Goal: Task Accomplishment & Management: Manage account settings

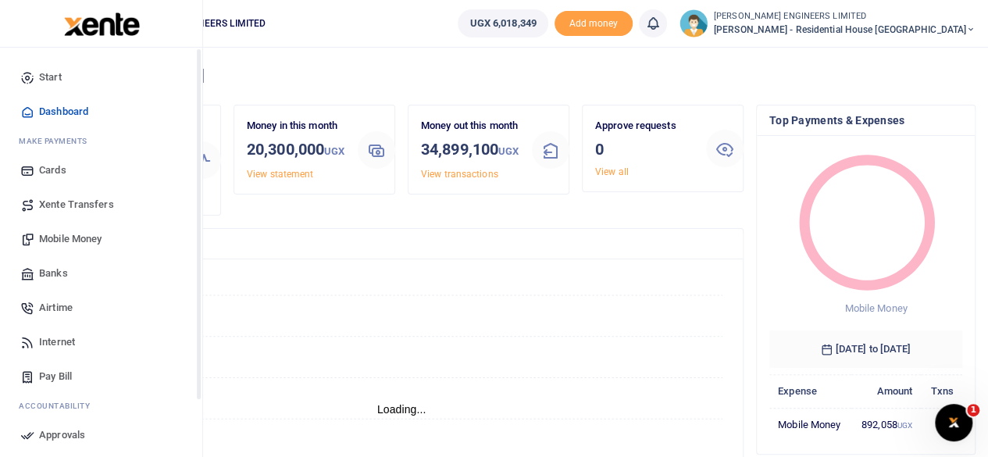
scroll to position [12, 12]
click at [88, 239] on span "Mobile Money" at bounding box center [70, 239] width 62 height 16
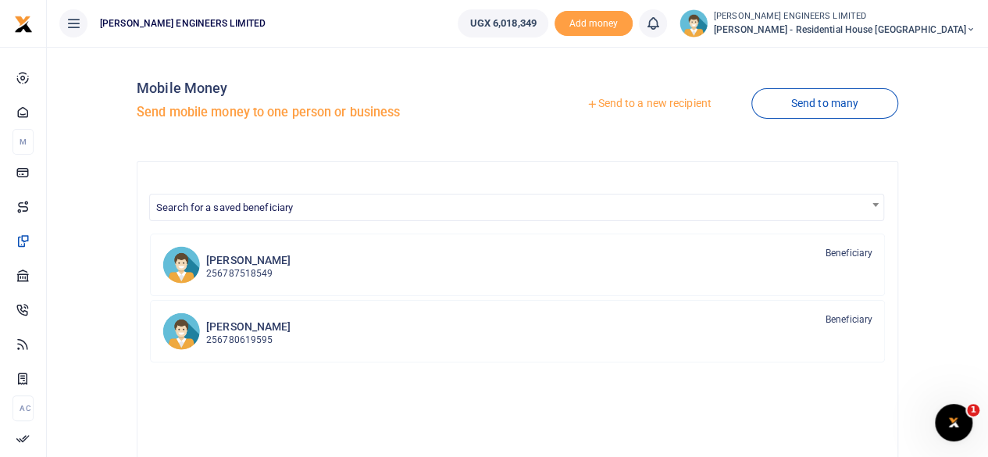
click at [646, 107] on link "Send to a new recipient" at bounding box center [648, 104] width 204 height 28
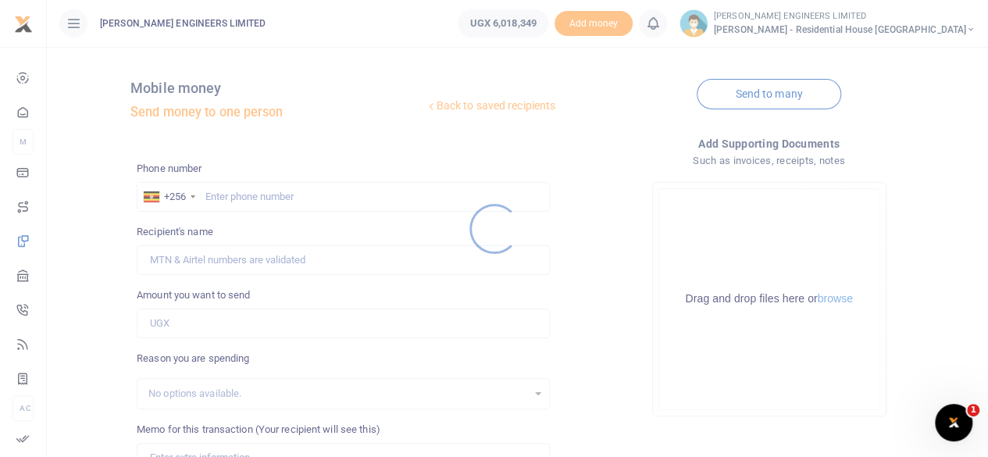
click at [253, 199] on div at bounding box center [494, 228] width 988 height 457
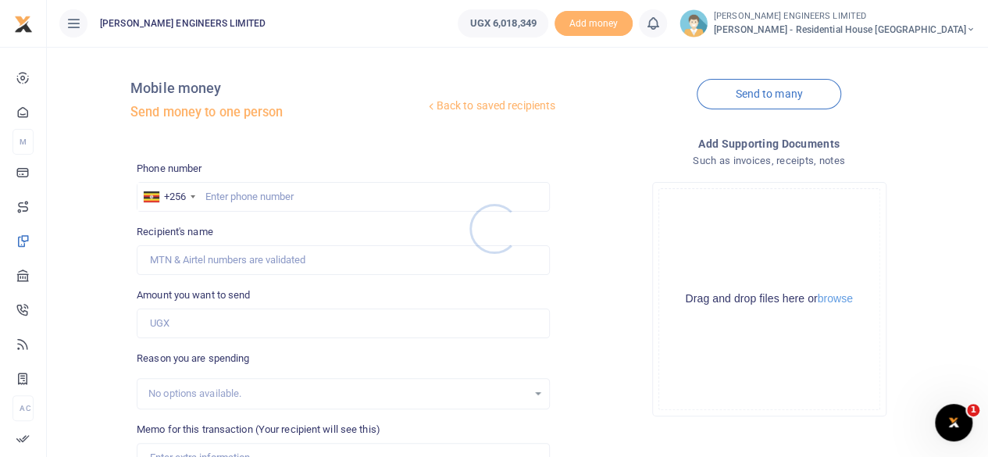
click at [237, 196] on div at bounding box center [494, 228] width 988 height 457
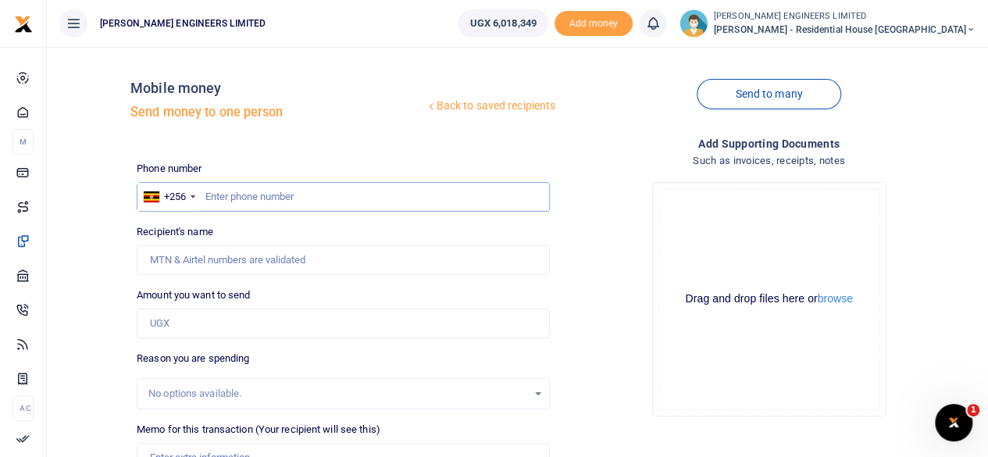
click at [244, 203] on input "text" at bounding box center [343, 197] width 413 height 30
type input "759963958"
click at [177, 324] on input "Amount you want to send" at bounding box center [343, 323] width 413 height 30
type input "152,000"
type input "Eric Nabimanya"
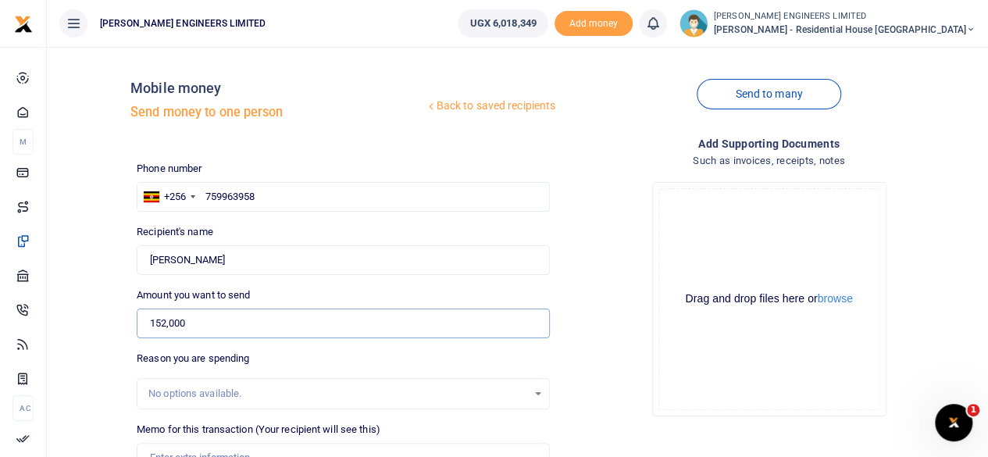
scroll to position [78, 0]
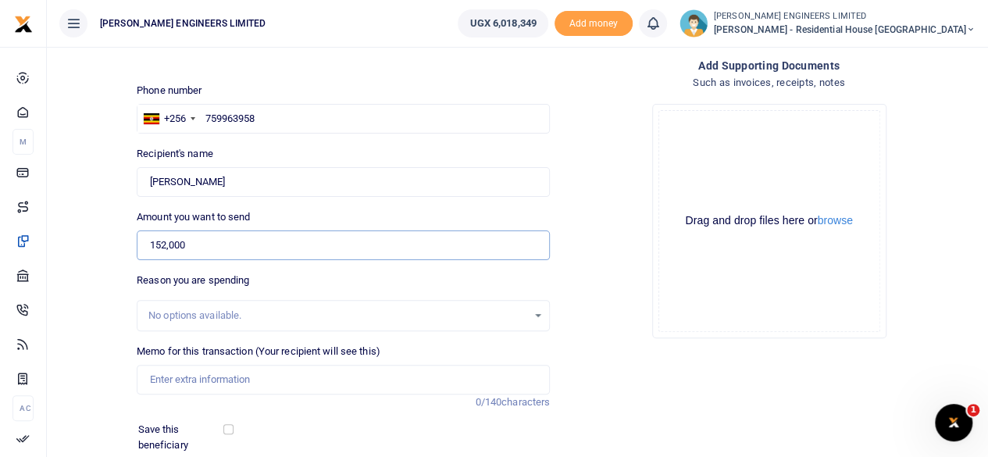
type input "152,000"
click at [167, 376] on input "Memo for this transaction (Your recipient will see this)" at bounding box center [343, 380] width 413 height 30
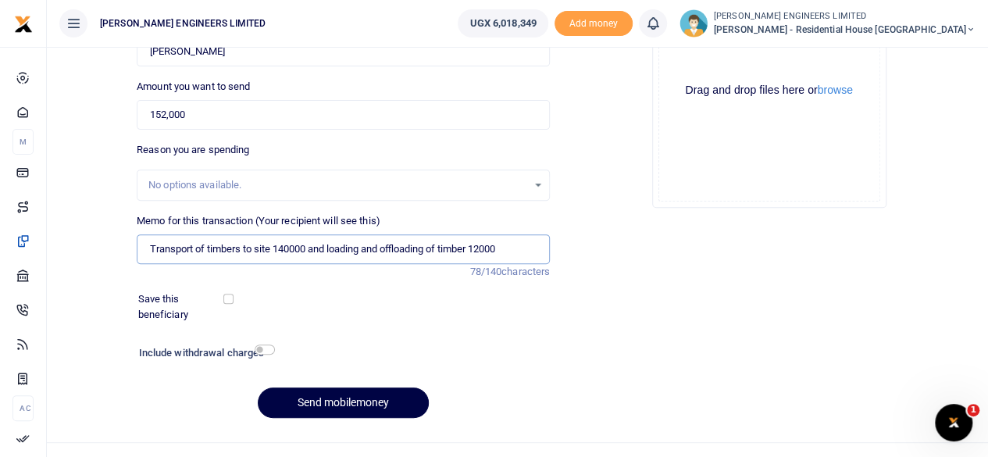
scroll to position [233, 0]
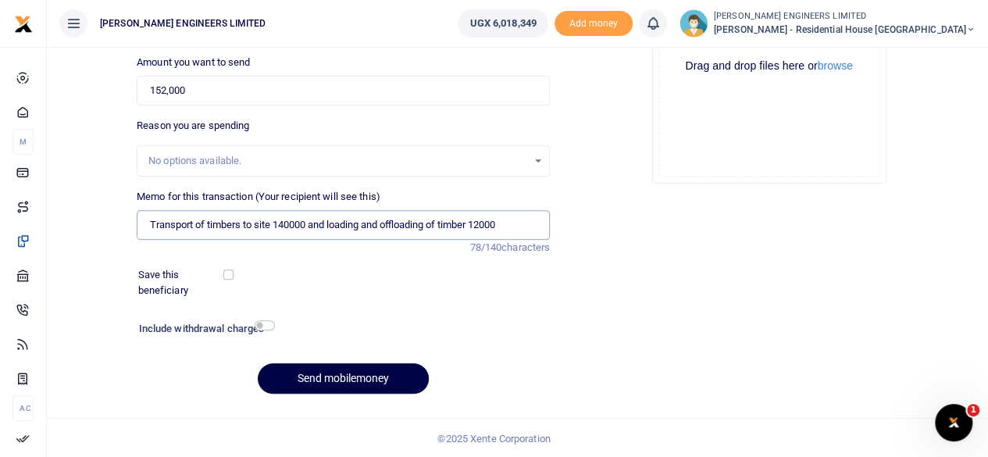
type input "Transport of timbers to site 140000 and loading and offloading of timber 12000"
click at [266, 324] on input "checkbox" at bounding box center [264, 325] width 20 height 10
checkbox input "true"
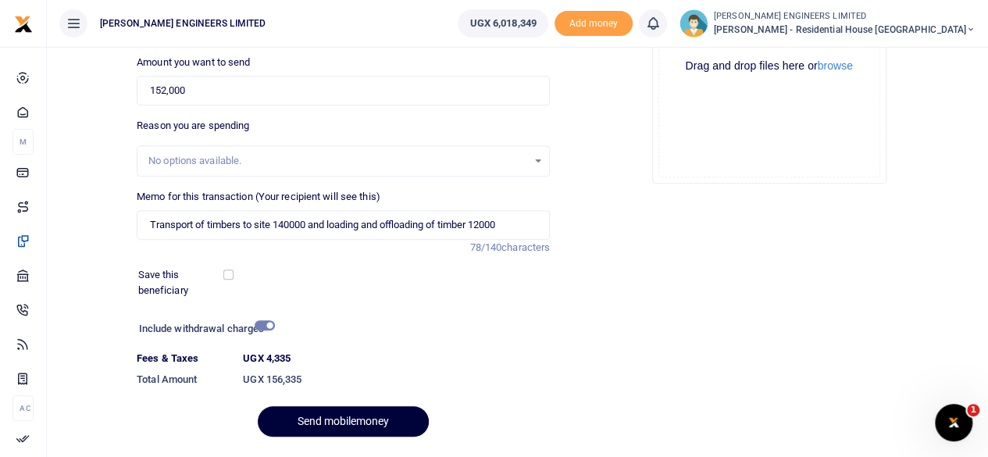
drag, startPoint x: 365, startPoint y: 423, endPoint x: 379, endPoint y: 425, distance: 15.0
click at [365, 425] on button "Send mobilemoney" at bounding box center [343, 421] width 171 height 30
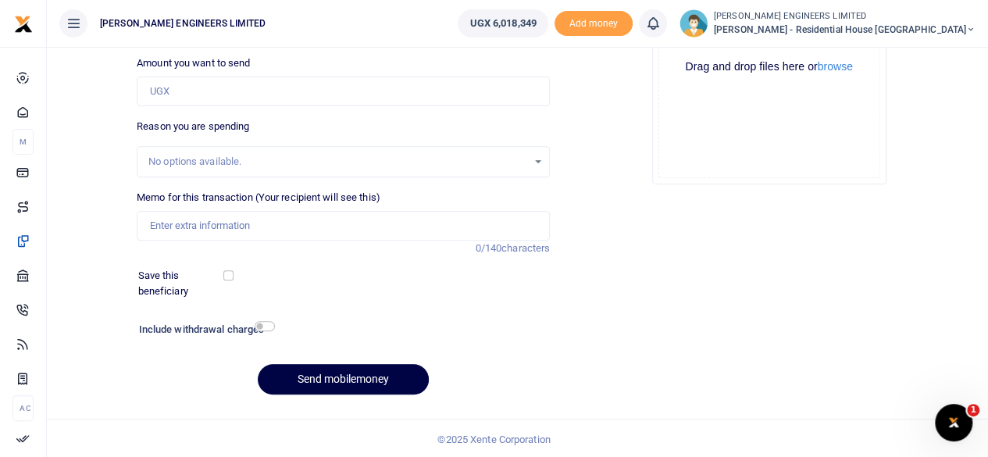
click at [660, 27] on icon at bounding box center [653, 23] width 16 height 17
click at [600, 104] on div "You have no new notification" at bounding box center [566, 111] width 173 height 16
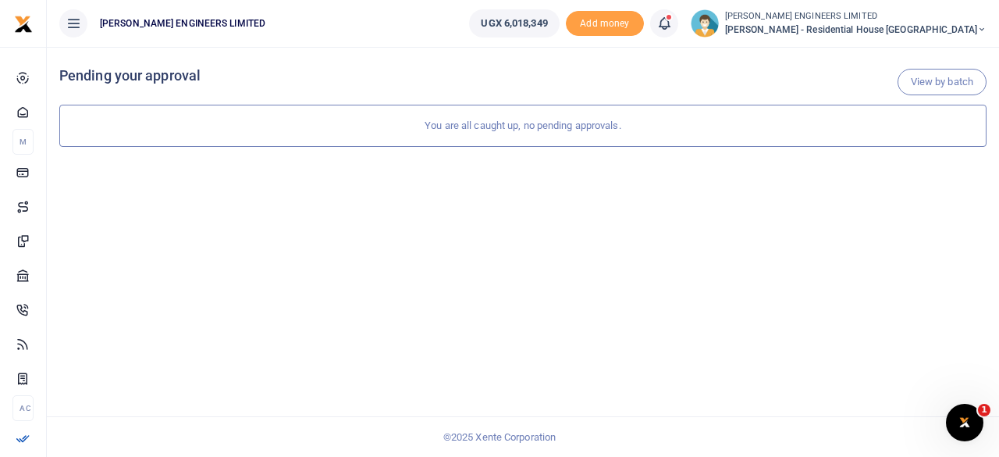
click at [703, 30] on div at bounding box center [499, 228] width 999 height 457
click at [672, 27] on icon at bounding box center [665, 23] width 16 height 17
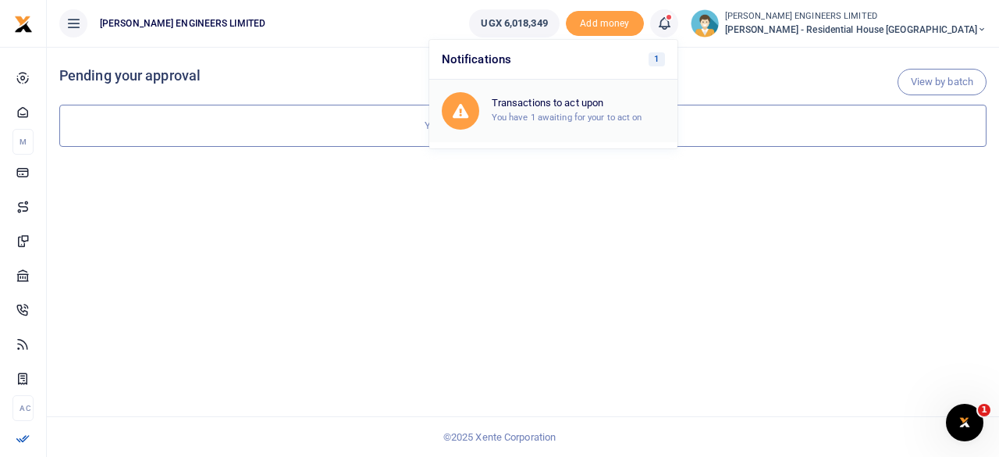
click at [622, 110] on div "Transactions to act upon You have 1 awaiting for your to act on" at bounding box center [578, 110] width 173 height 27
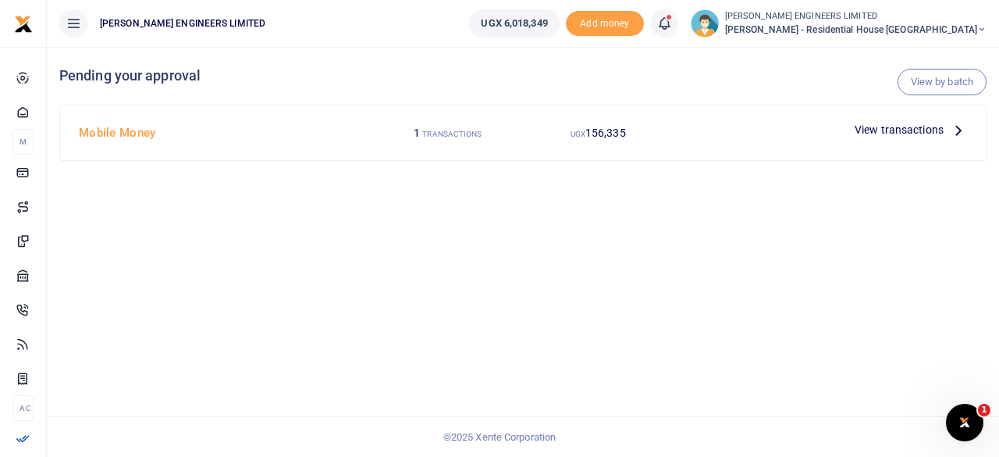
click at [869, 132] on span "View transactions" at bounding box center [899, 129] width 89 height 17
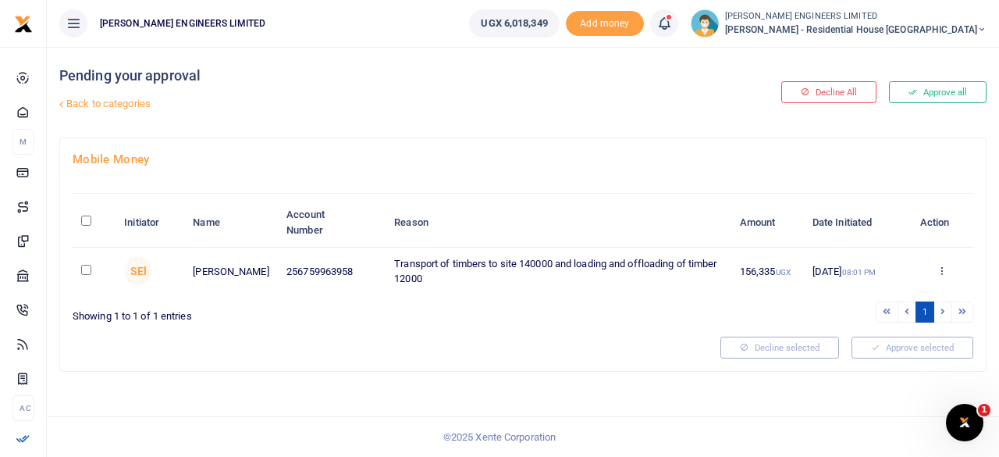
click at [86, 268] on input "checkbox" at bounding box center [86, 270] width 10 height 10
checkbox input "true"
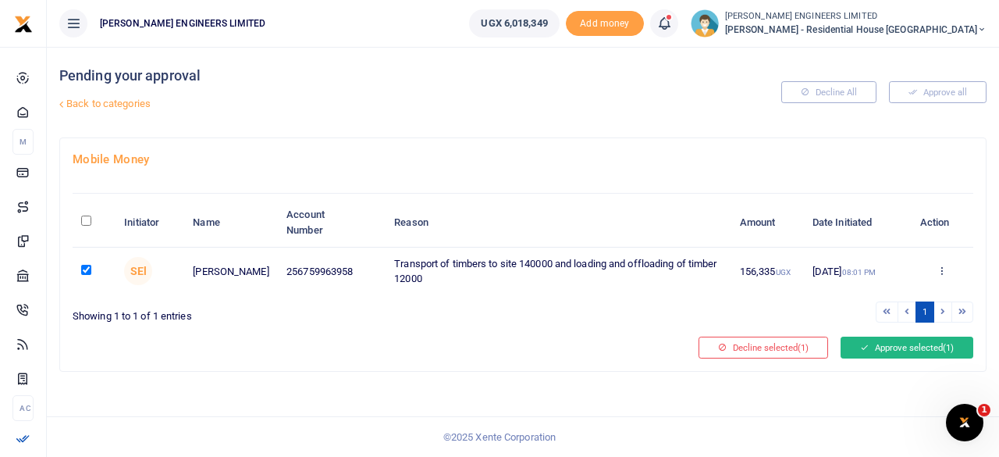
click at [893, 348] on button "Approve selected (1)" at bounding box center [907, 347] width 133 height 22
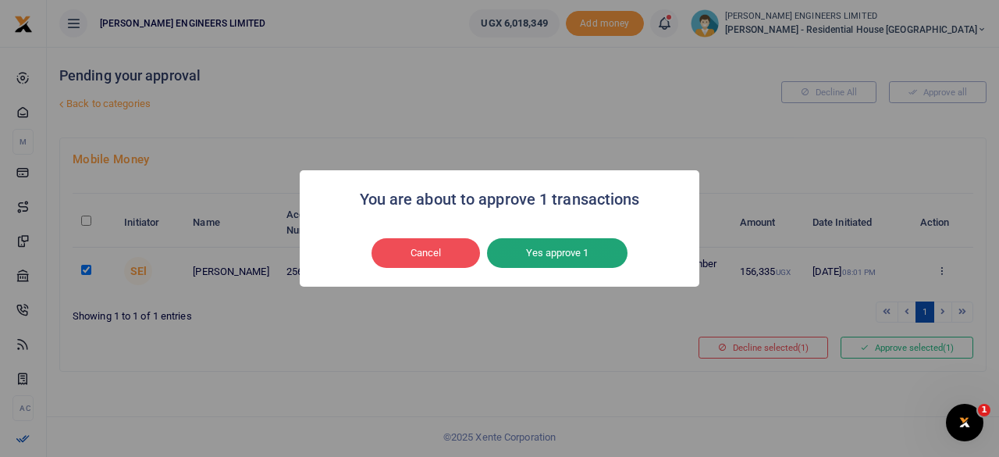
click at [581, 247] on button "Yes approve 1" at bounding box center [557, 253] width 141 height 30
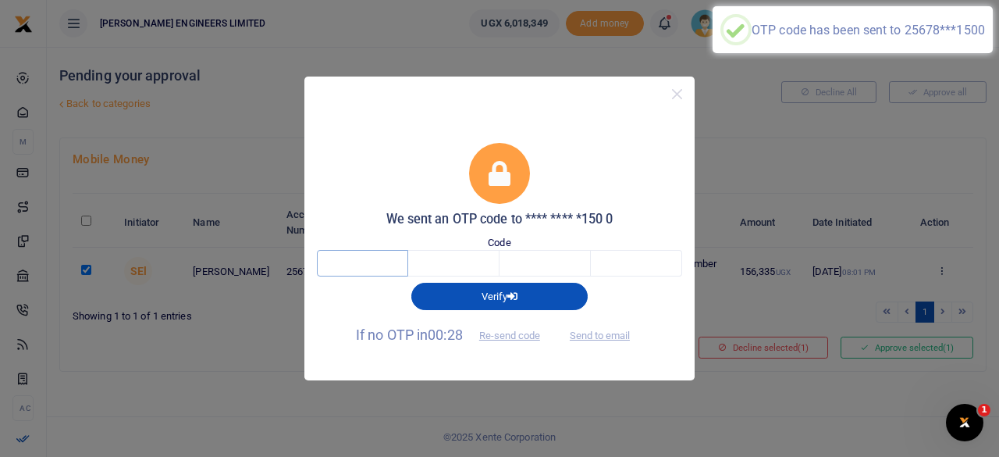
click at [376, 267] on input "text" at bounding box center [362, 263] width 91 height 27
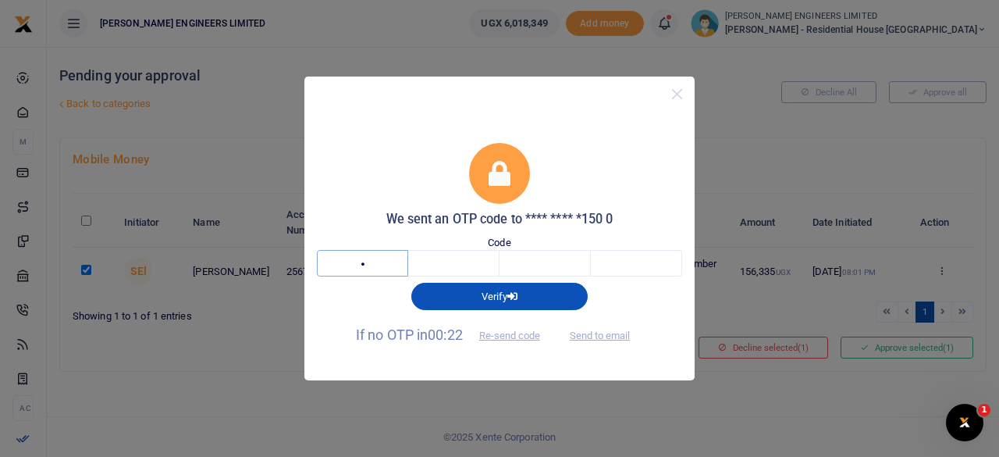
type input "3"
type input "4"
type input "2"
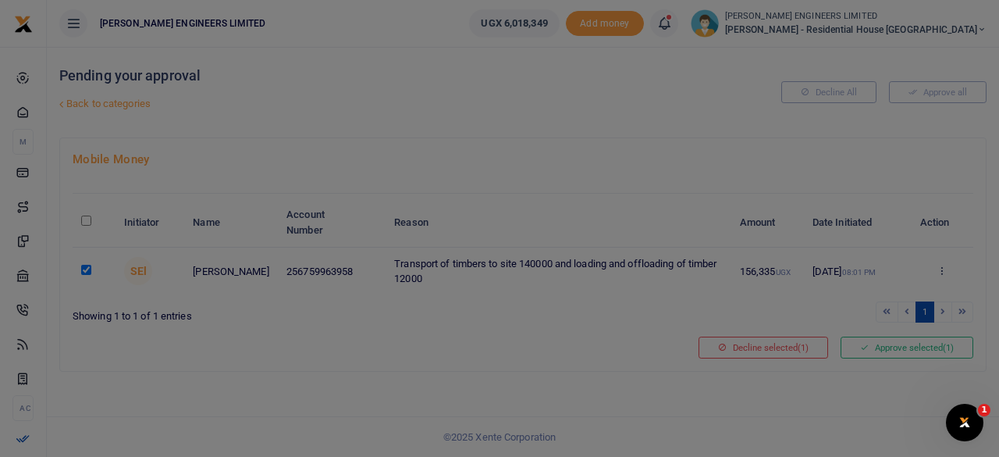
type input "5"
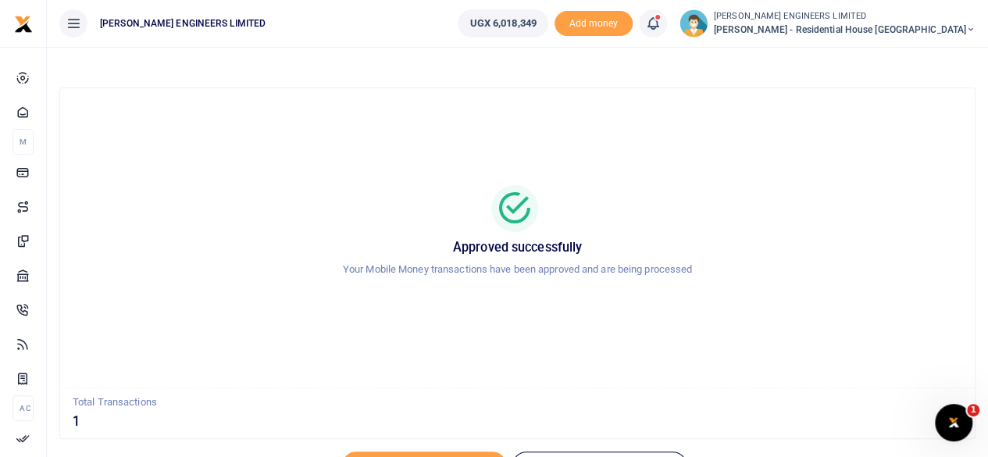
click at [660, 26] on icon at bounding box center [653, 23] width 16 height 17
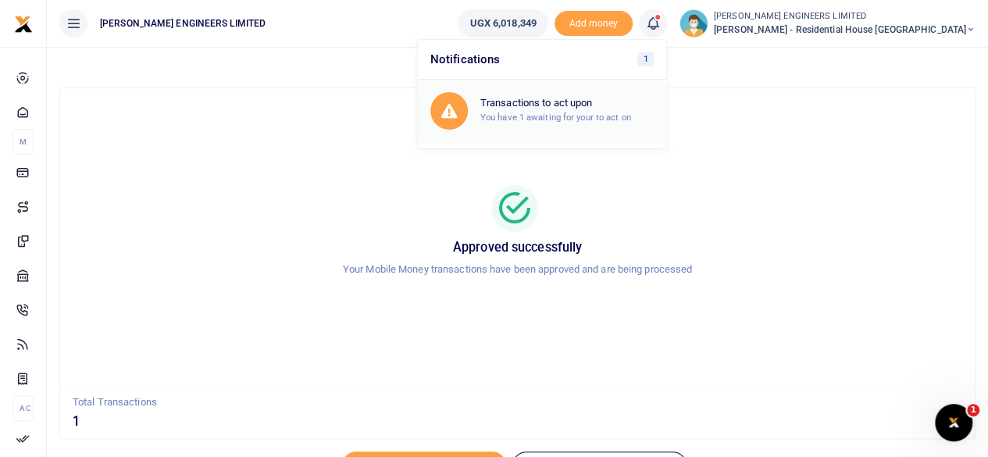
click at [595, 105] on h6 "Transactions to act upon" at bounding box center [566, 103] width 173 height 12
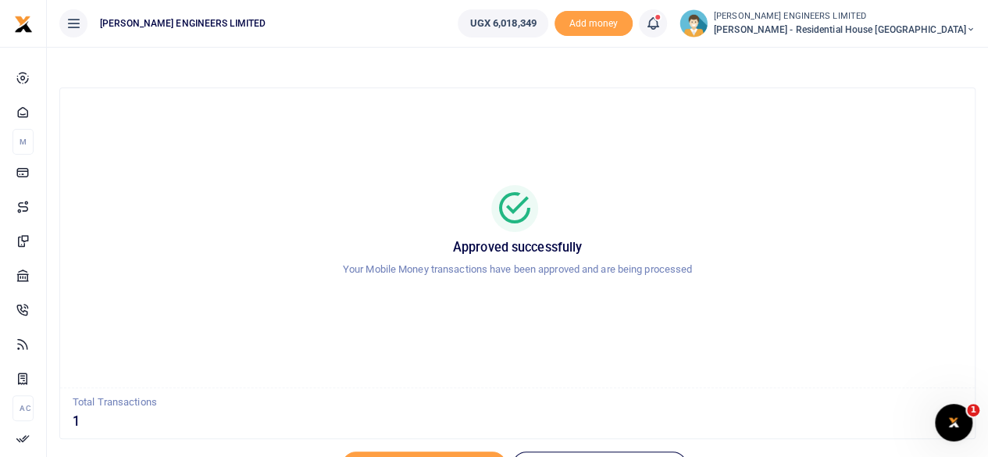
click at [660, 26] on icon at bounding box center [653, 23] width 16 height 17
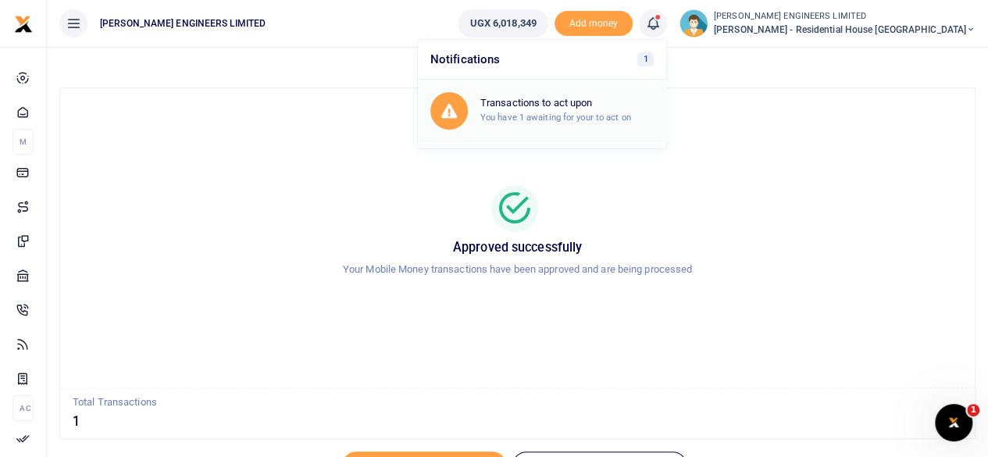
click at [609, 98] on h6 "Transactions to act upon" at bounding box center [566, 103] width 173 height 12
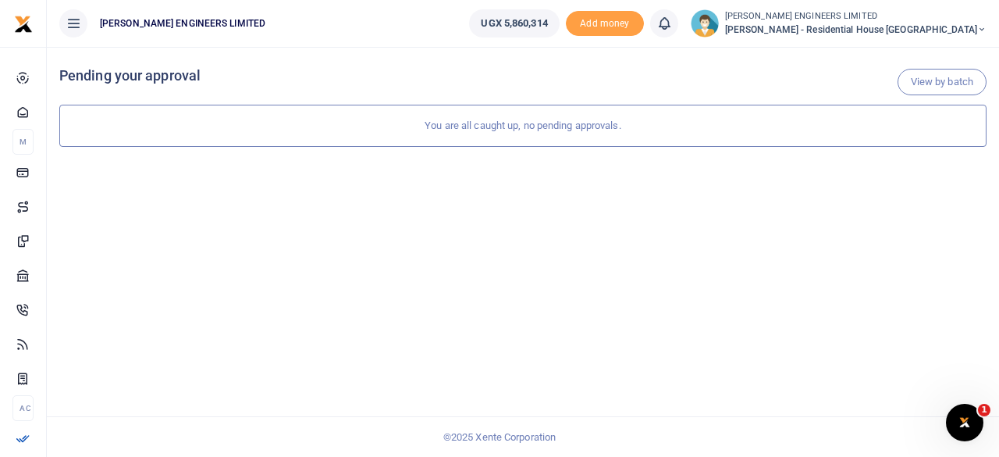
click at [564, 275] on div "View by batch Pending your approval You are all caught up, no pending approvals." at bounding box center [523, 252] width 952 height 410
click at [984, 30] on icon at bounding box center [981, 29] width 9 height 11
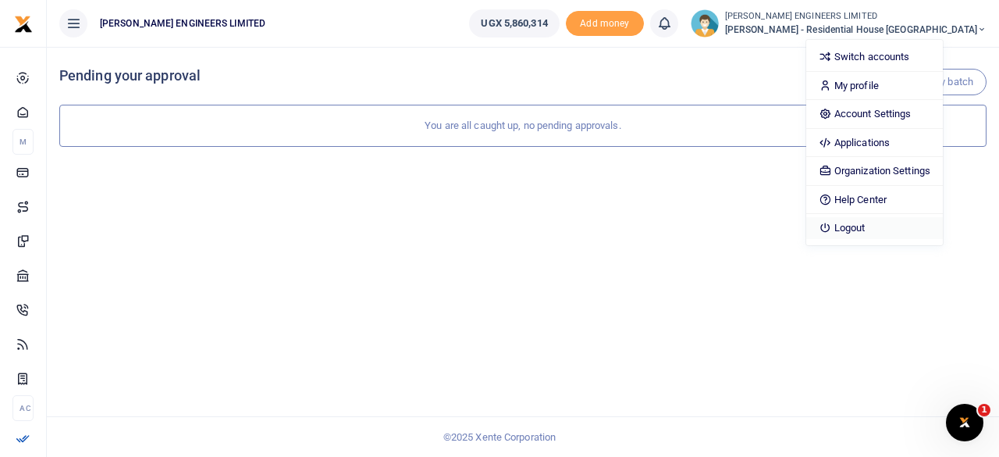
click at [902, 232] on link "Logout" at bounding box center [874, 228] width 137 height 22
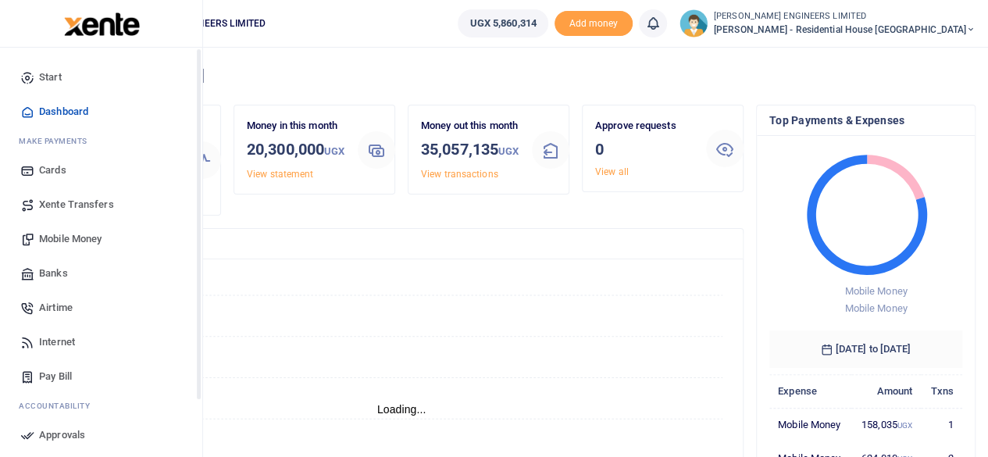
scroll to position [12, 12]
click at [64, 238] on span "Mobile Money" at bounding box center [70, 239] width 62 height 16
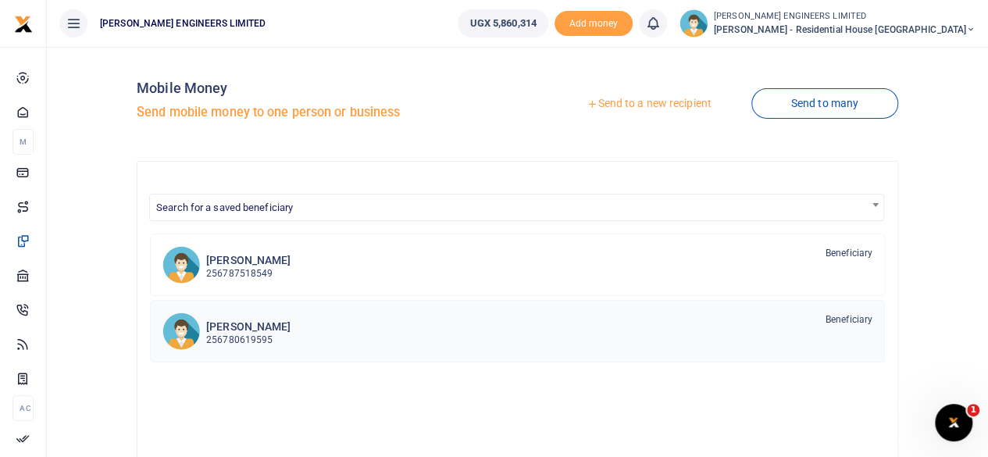
click at [240, 333] on p "256780619595" at bounding box center [248, 340] width 84 height 15
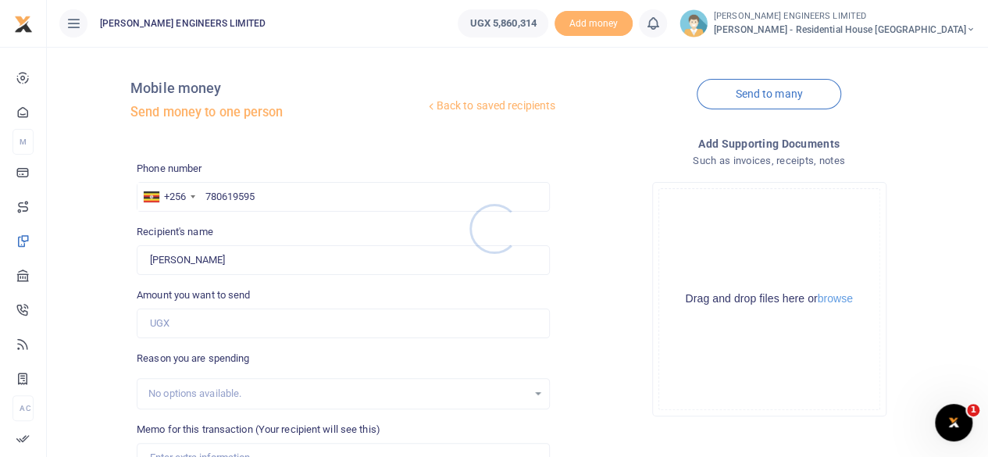
scroll to position [78, 0]
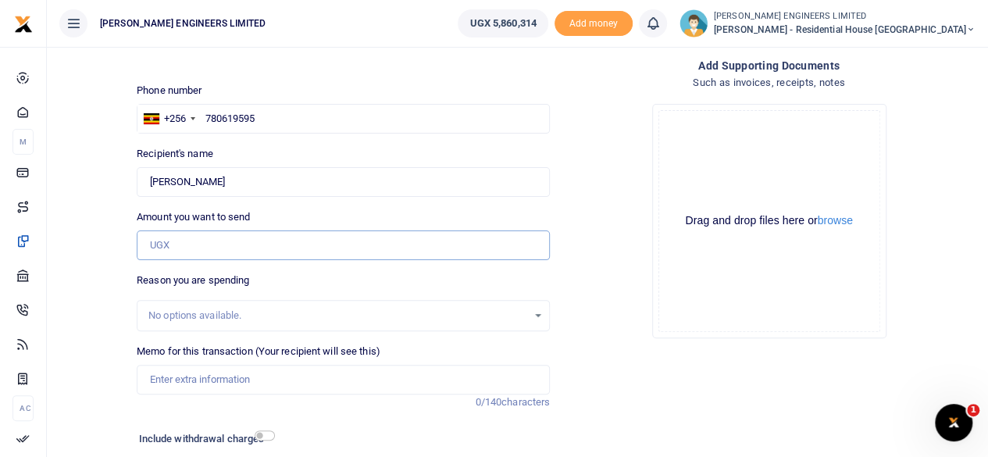
click at [167, 247] on input "Amount you want to send" at bounding box center [343, 245] width 413 height 30
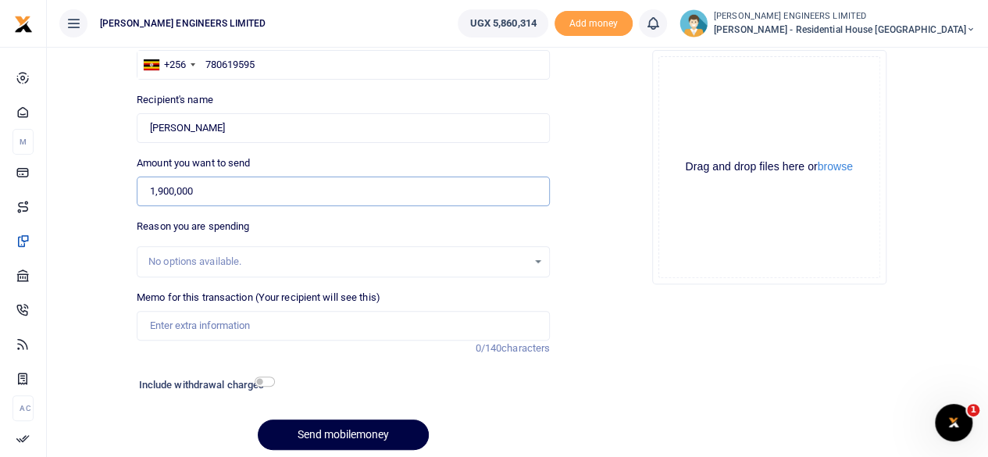
scroll to position [156, 0]
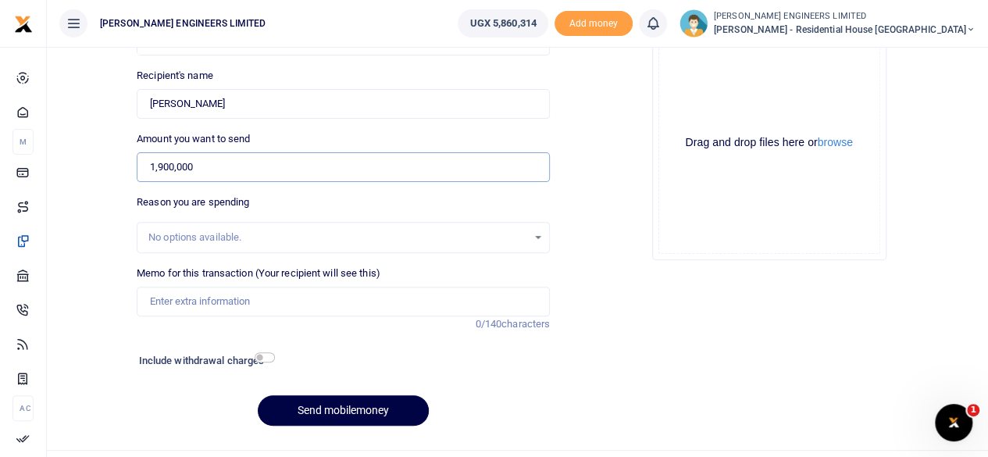
type input "1,900,000"
click at [164, 307] on input "Memo for this transaction (Your recipient will see this)" at bounding box center [343, 302] width 413 height 30
click at [262, 304] on input "Payment for valuation 08 to Deos team 2955000" at bounding box center [343, 302] width 413 height 30
drag, startPoint x: 370, startPoint y: 301, endPoint x: 329, endPoint y: 301, distance: 41.4
click at [329, 301] on input "Payment for valuation 09 to Deos team 2955000" at bounding box center [343, 302] width 413 height 30
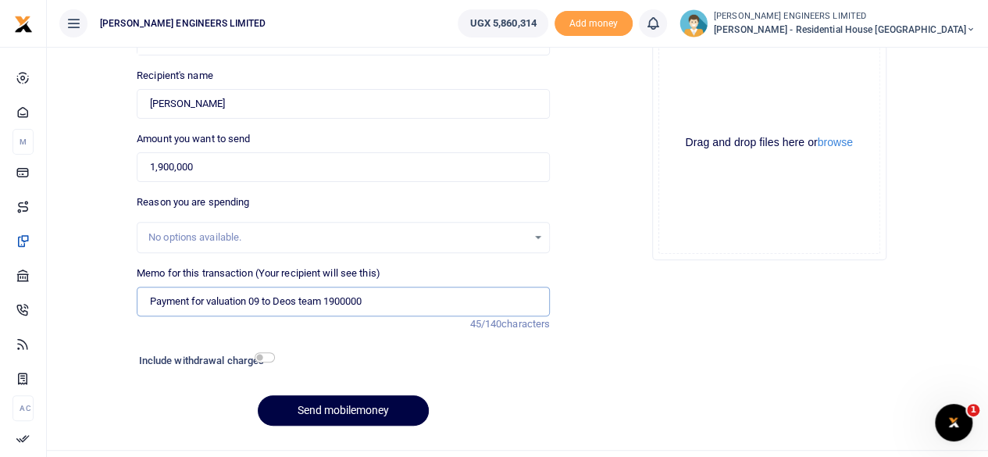
type input "Payment for valuation 09 to Deos team 1900000"
click at [266, 355] on input "checkbox" at bounding box center [264, 357] width 20 height 10
checkbox input "true"
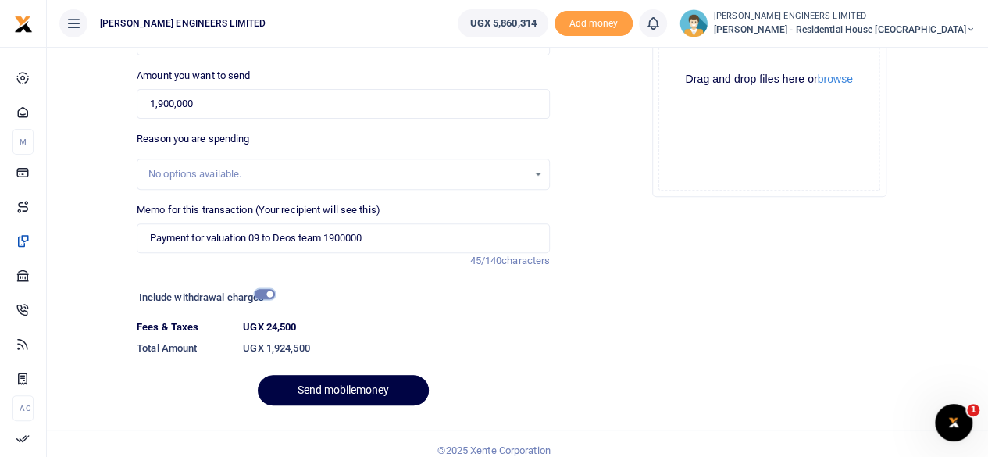
scroll to position [232, 0]
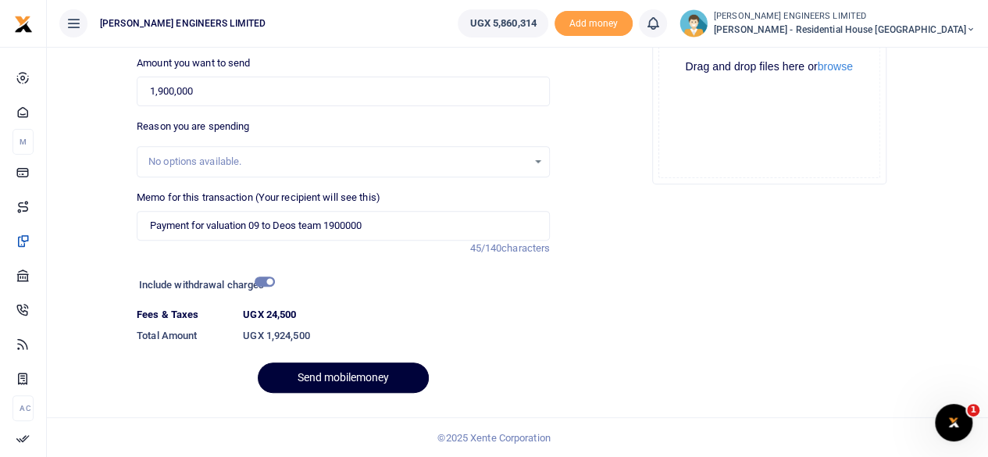
click at [345, 378] on button "Send mobilemoney" at bounding box center [343, 377] width 171 height 30
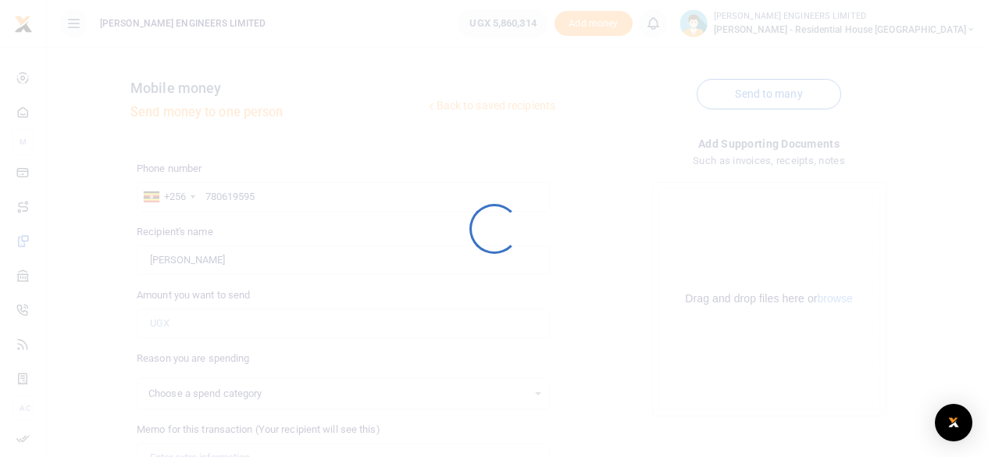
select select
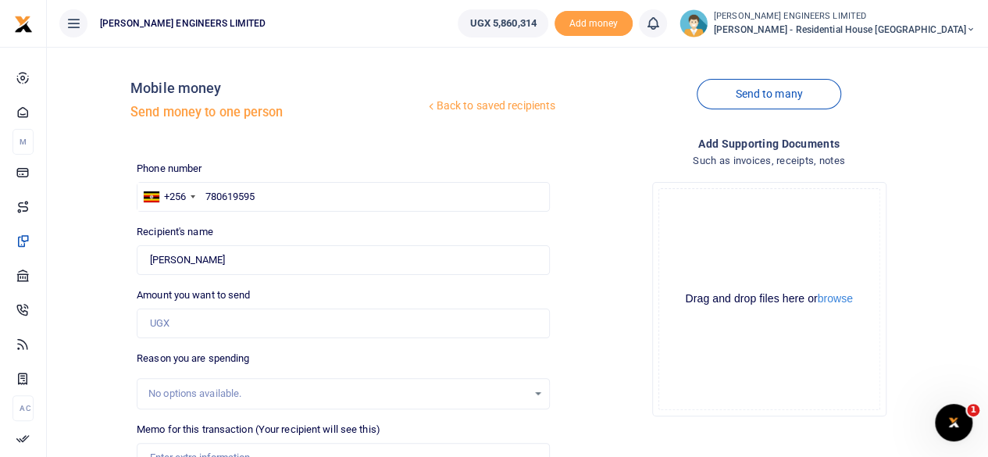
click at [660, 25] on icon at bounding box center [653, 23] width 16 height 17
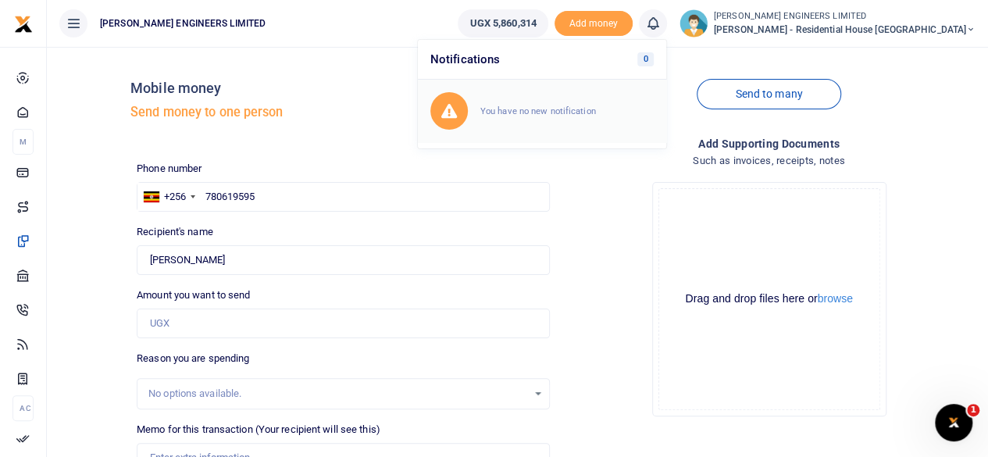
click at [596, 110] on small "You have no new notification" at bounding box center [538, 110] width 116 height 11
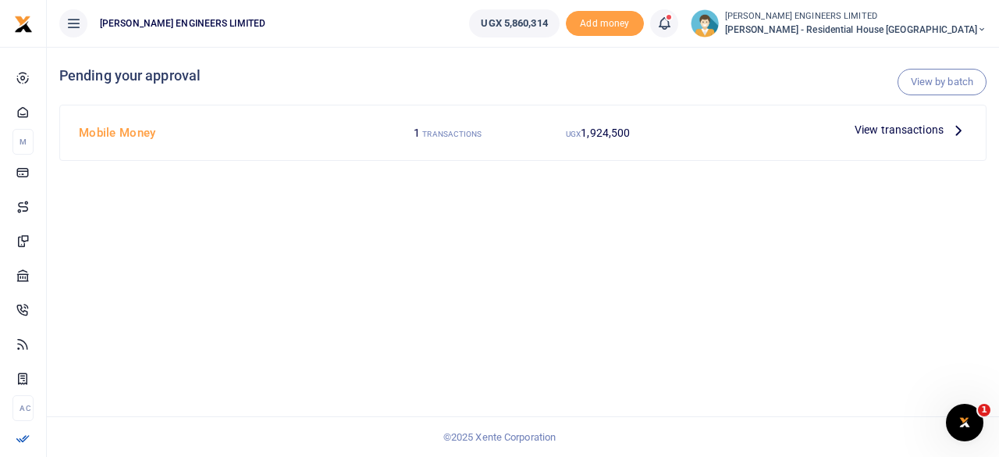
click at [898, 130] on span "View transactions" at bounding box center [899, 129] width 89 height 17
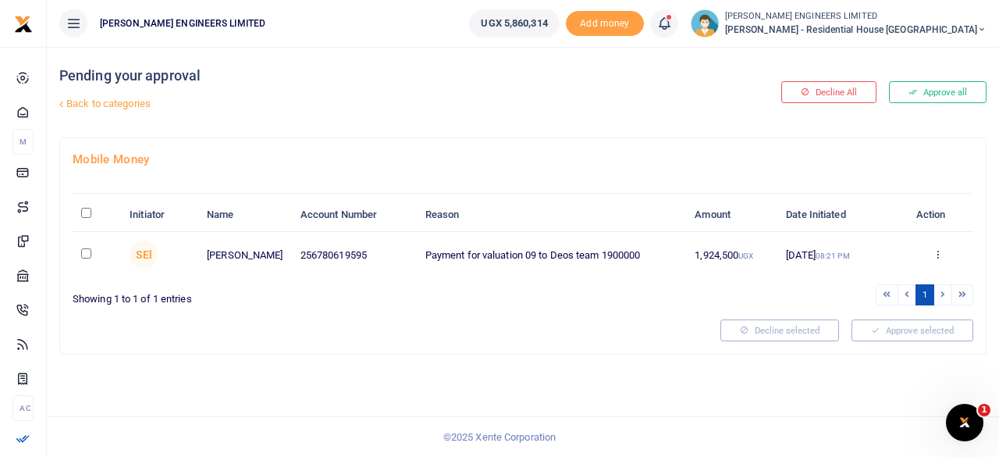
click at [87, 251] on input "checkbox" at bounding box center [86, 253] width 10 height 10
checkbox input "true"
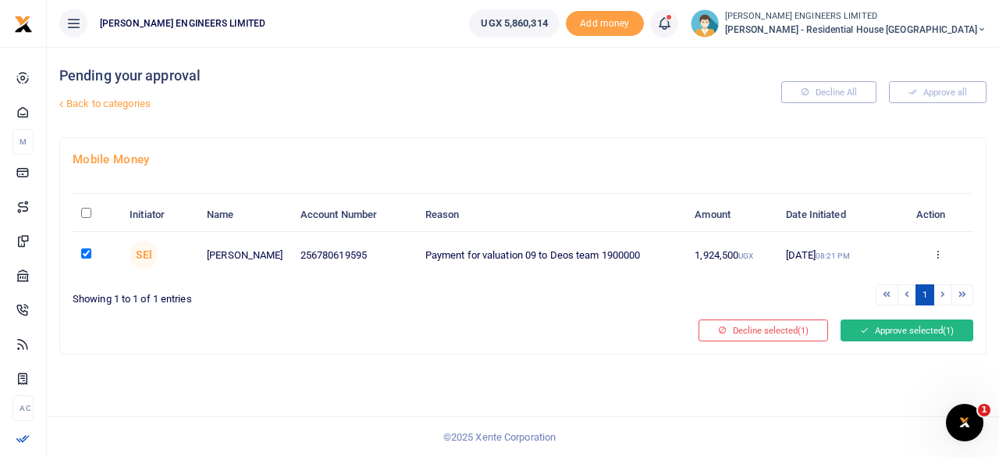
click at [873, 327] on button "Approve selected (1)" at bounding box center [907, 330] width 133 height 22
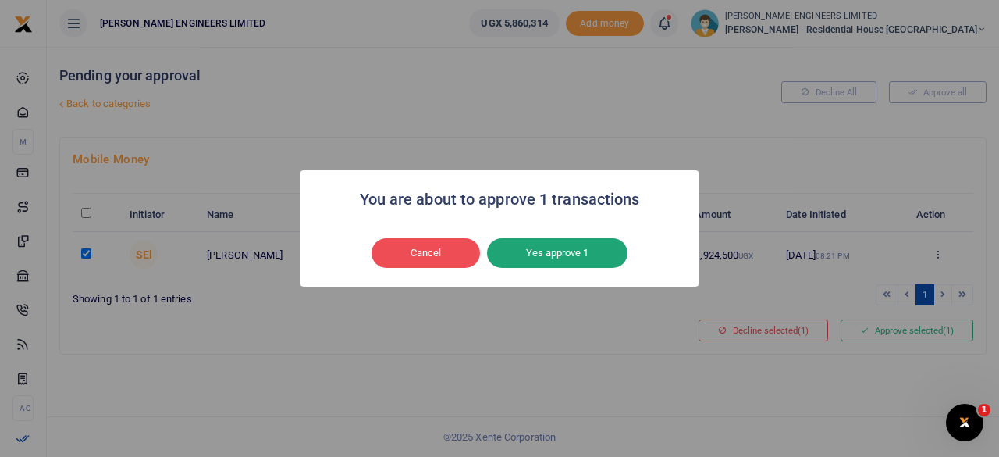
click at [570, 252] on button "Yes approve 1" at bounding box center [557, 253] width 141 height 30
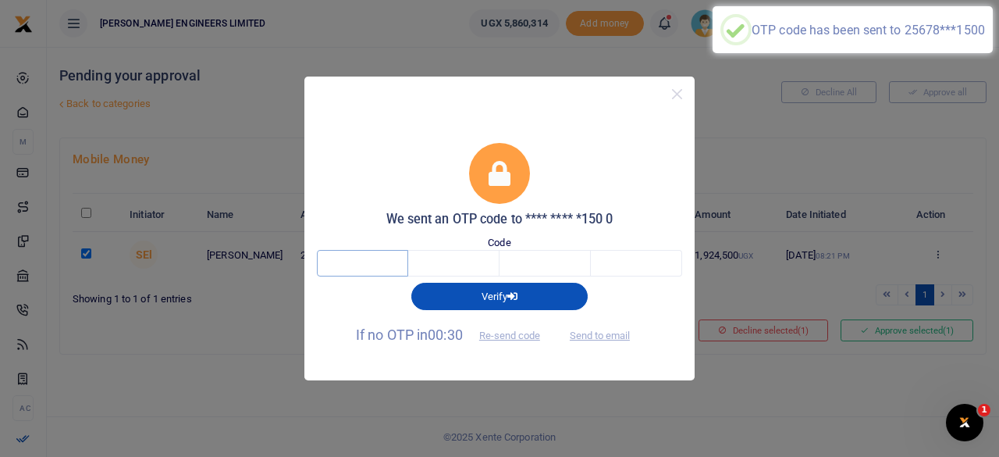
click at [379, 257] on input "text" at bounding box center [362, 263] width 91 height 27
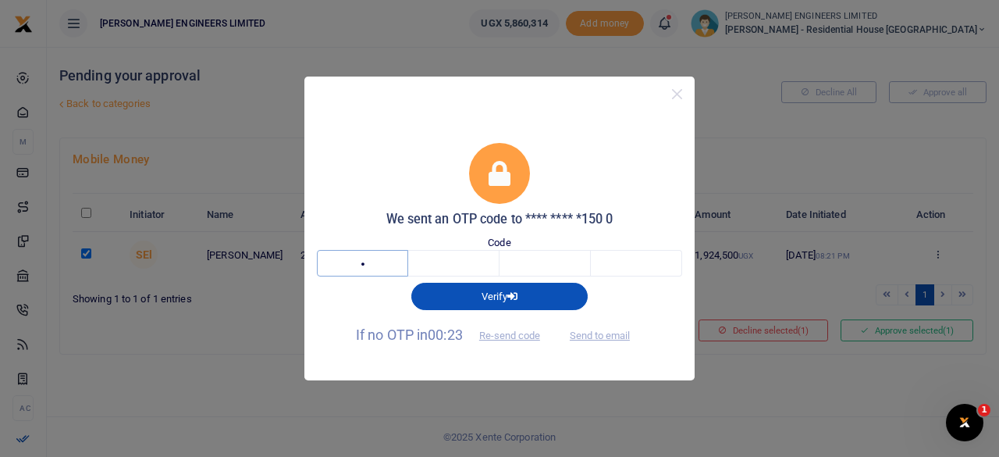
type input "3"
type input "0"
type input "2"
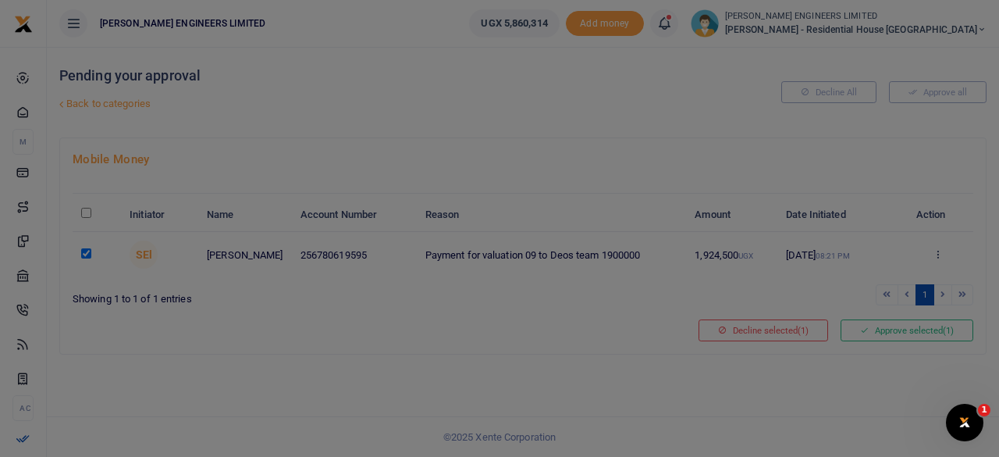
type input "8"
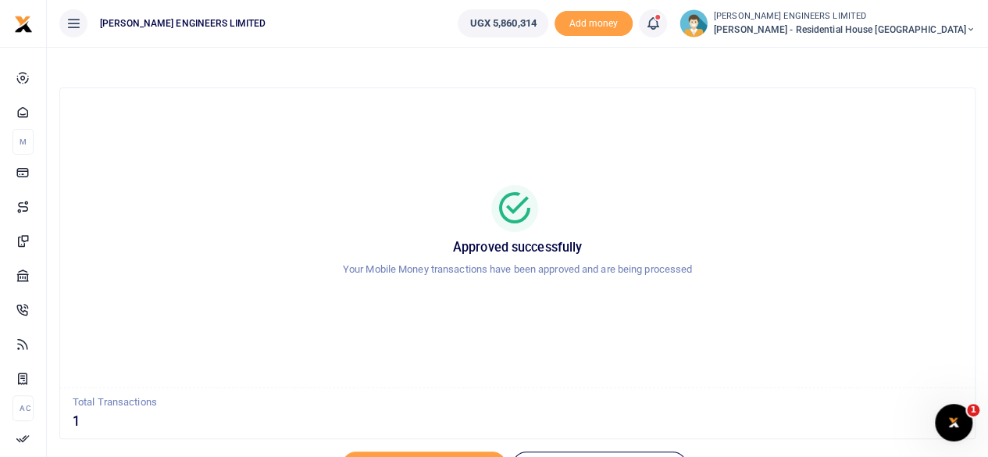
click at [660, 26] on icon at bounding box center [653, 23] width 16 height 17
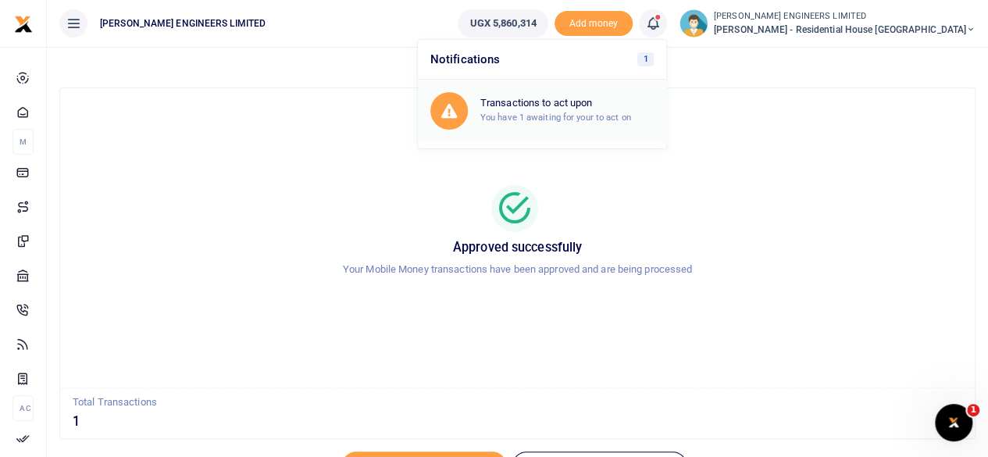
click at [608, 102] on h6 "Transactions to act upon" at bounding box center [566, 103] width 173 height 12
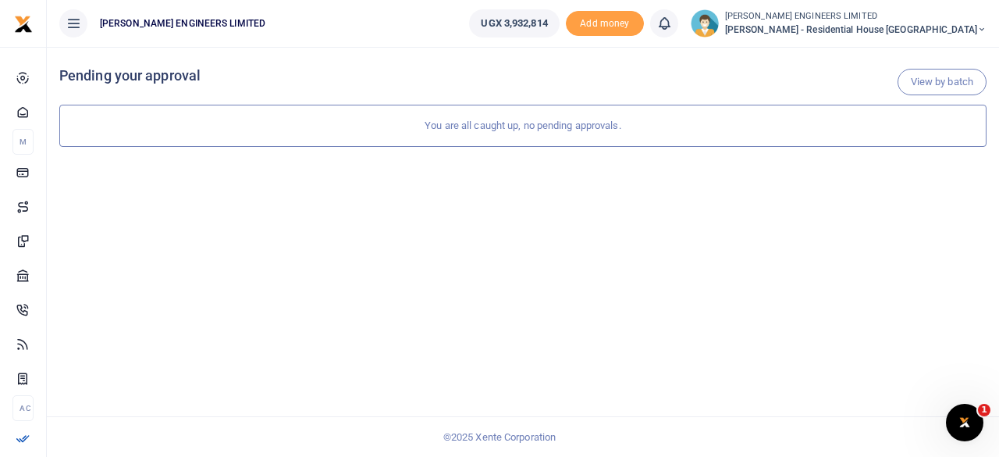
click at [982, 25] on icon at bounding box center [981, 29] width 9 height 11
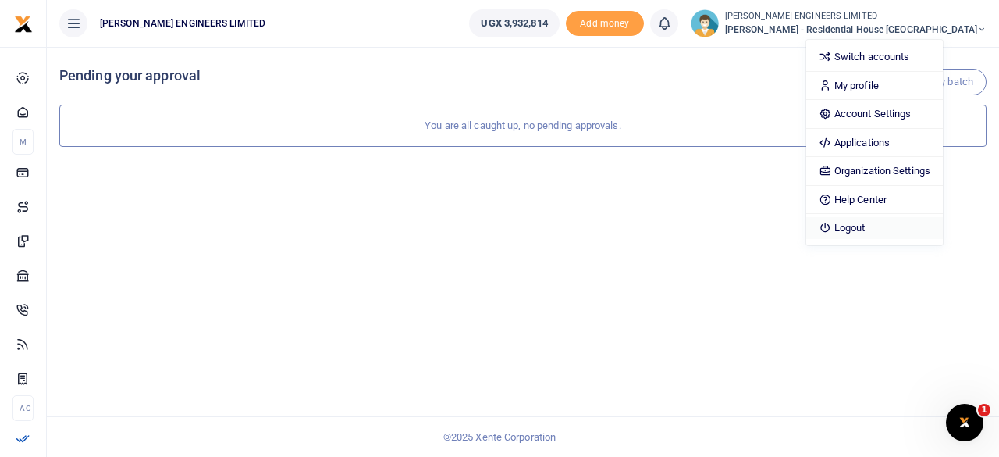
click at [928, 224] on link "Logout" at bounding box center [874, 228] width 137 height 22
